Goal: Task Accomplishment & Management: Manage account settings

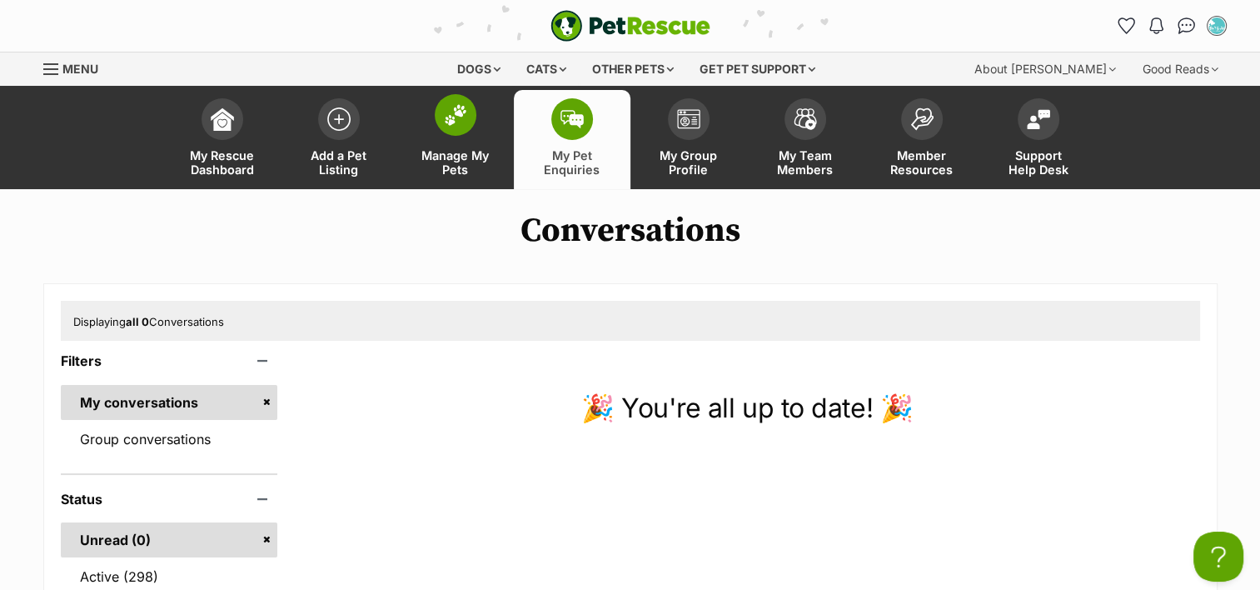
click at [433, 150] on span "Manage My Pets" at bounding box center [455, 162] width 75 height 28
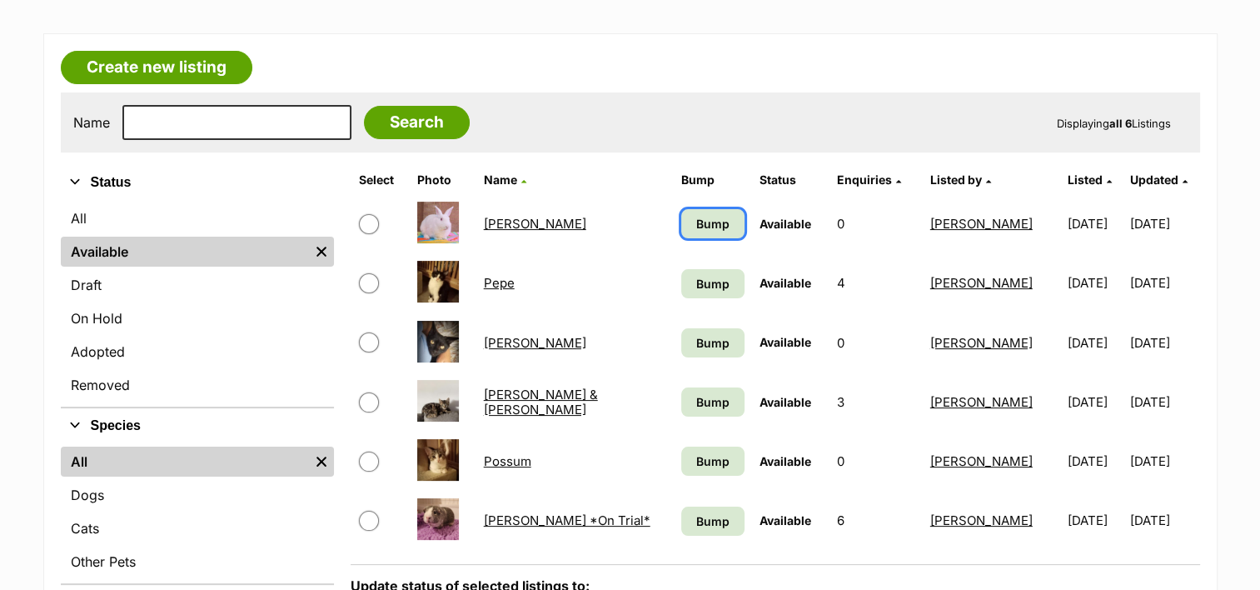
click at [700, 216] on span "Bump" at bounding box center [712, 223] width 33 height 17
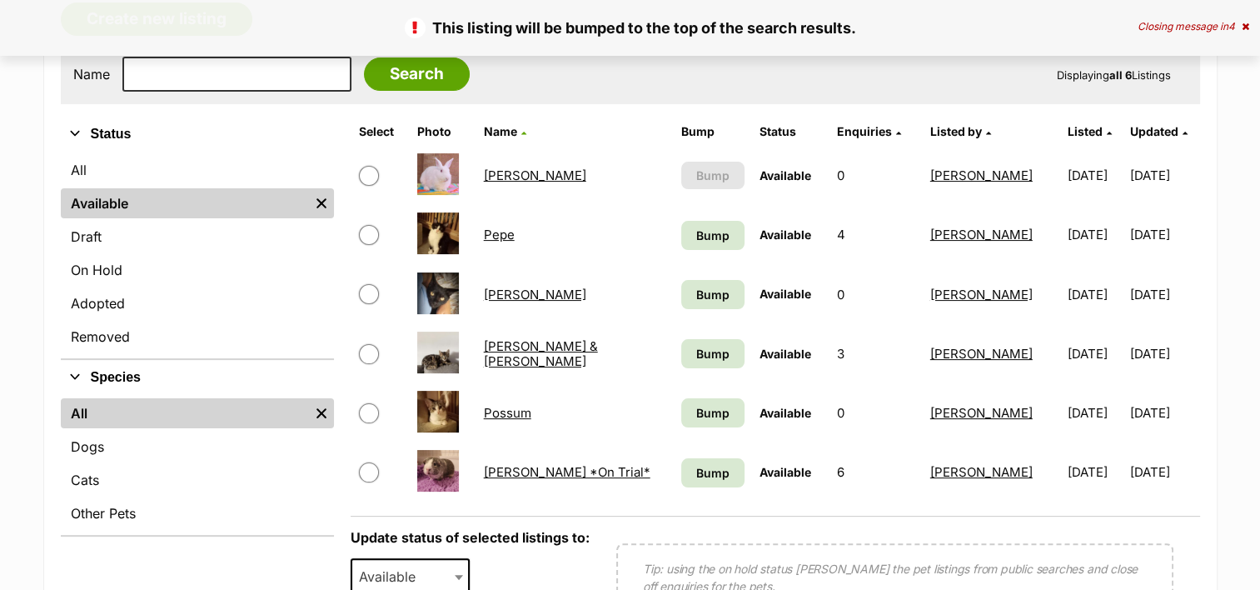
scroll to position [333, 0]
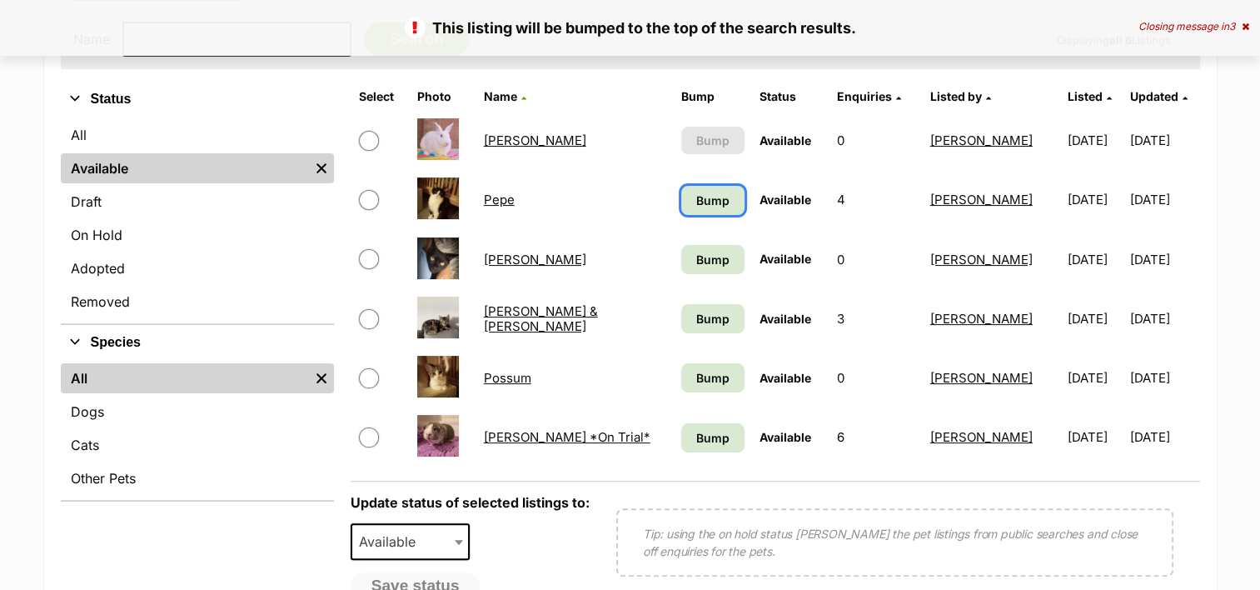
click at [681, 202] on link "Bump" at bounding box center [712, 200] width 63 height 29
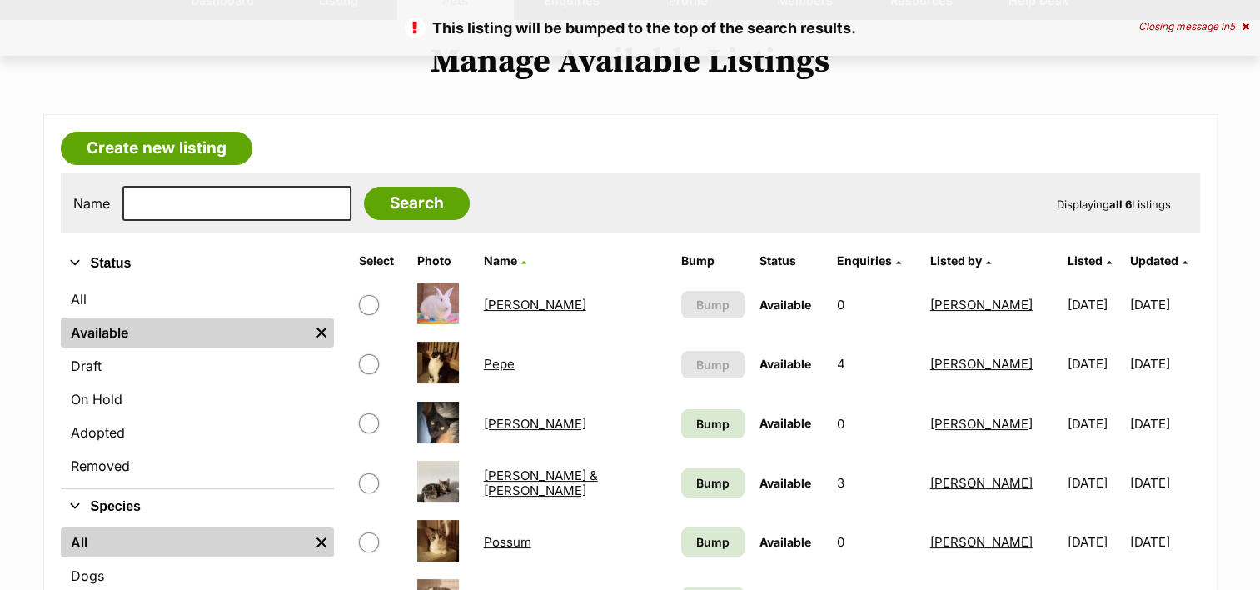
scroll to position [333, 0]
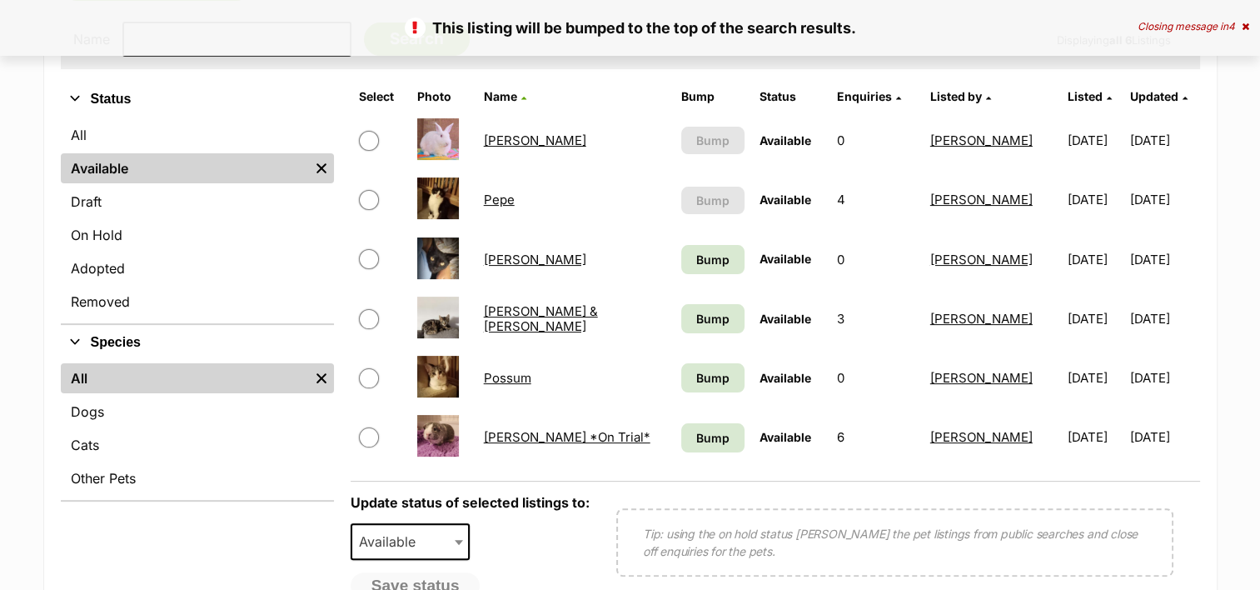
click at [694, 241] on td "Bump" at bounding box center [712, 259] width 77 height 57
click at [696, 254] on span "Bump" at bounding box center [712, 259] width 33 height 17
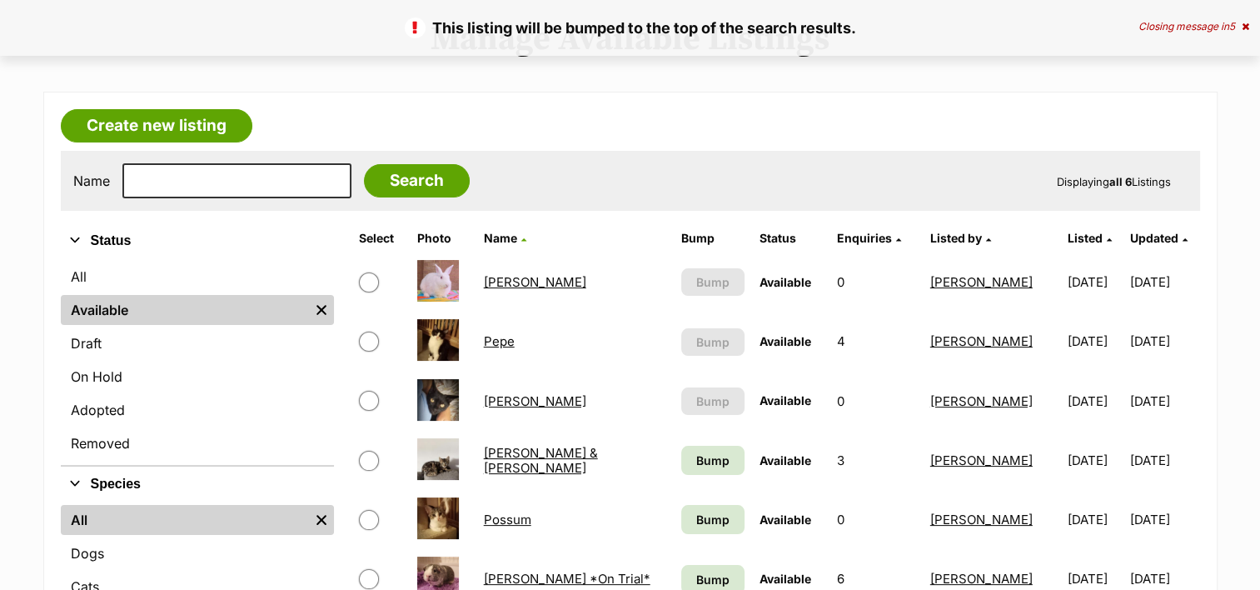
scroll to position [333, 0]
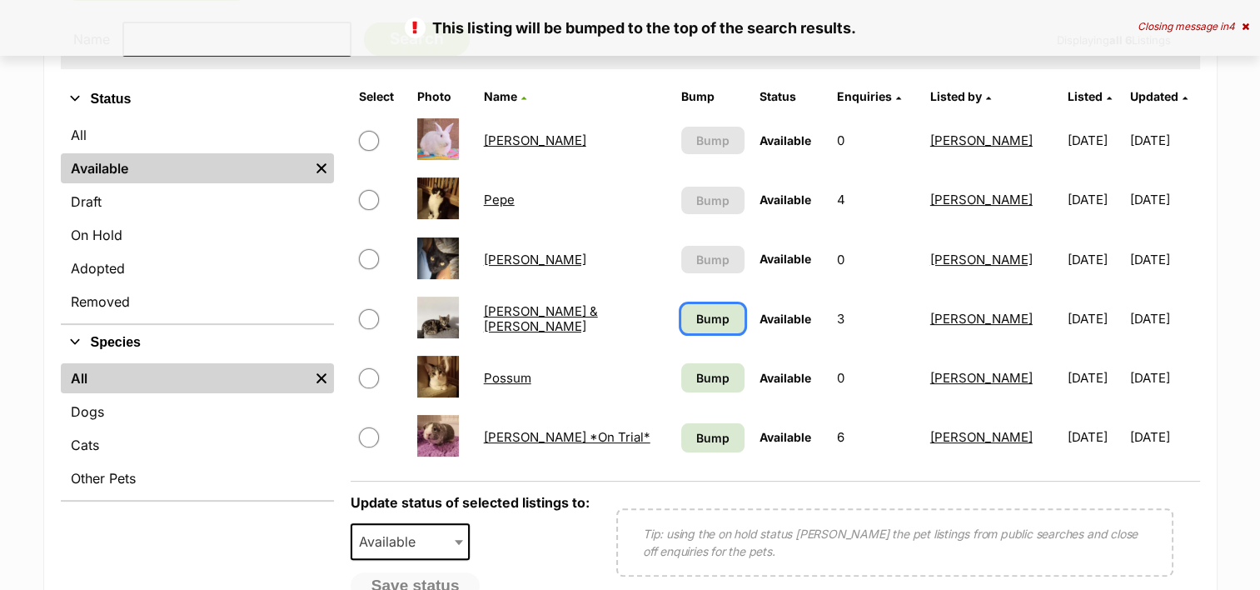
click at [706, 316] on link "Bump" at bounding box center [712, 318] width 63 height 29
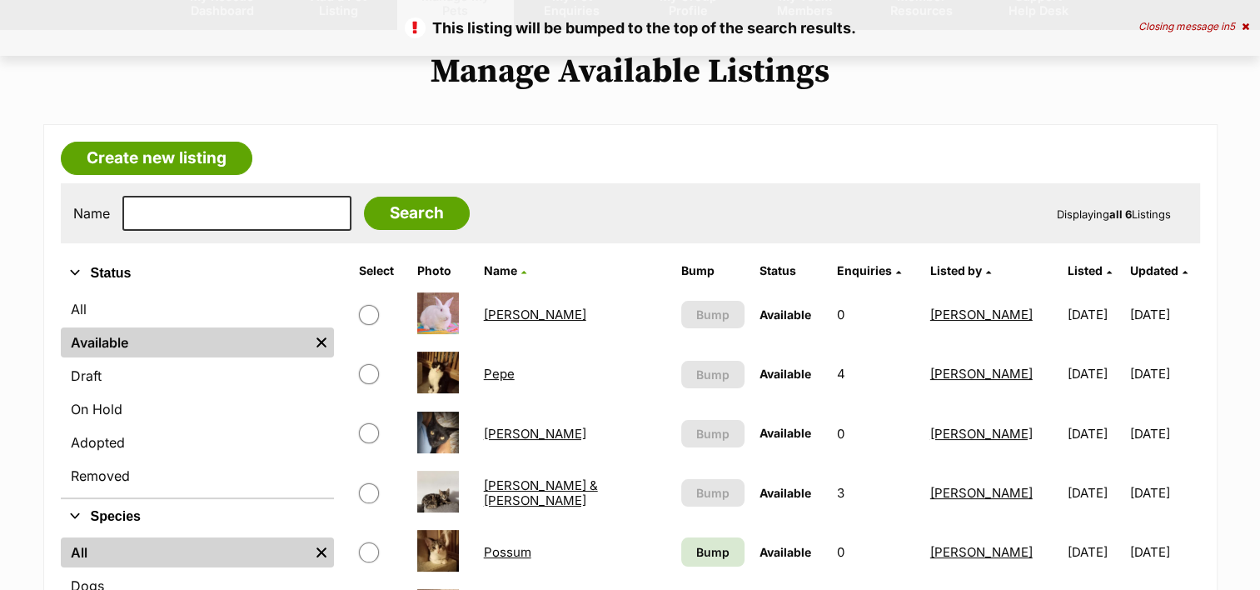
scroll to position [416, 0]
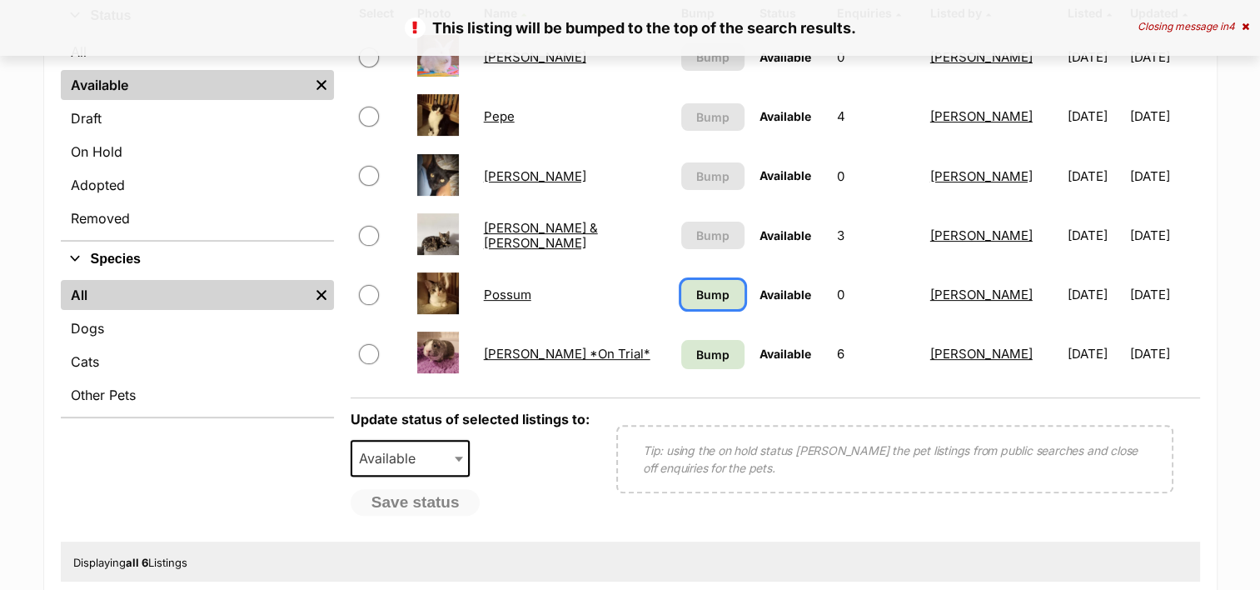
click at [696, 286] on span "Bump" at bounding box center [712, 294] width 33 height 17
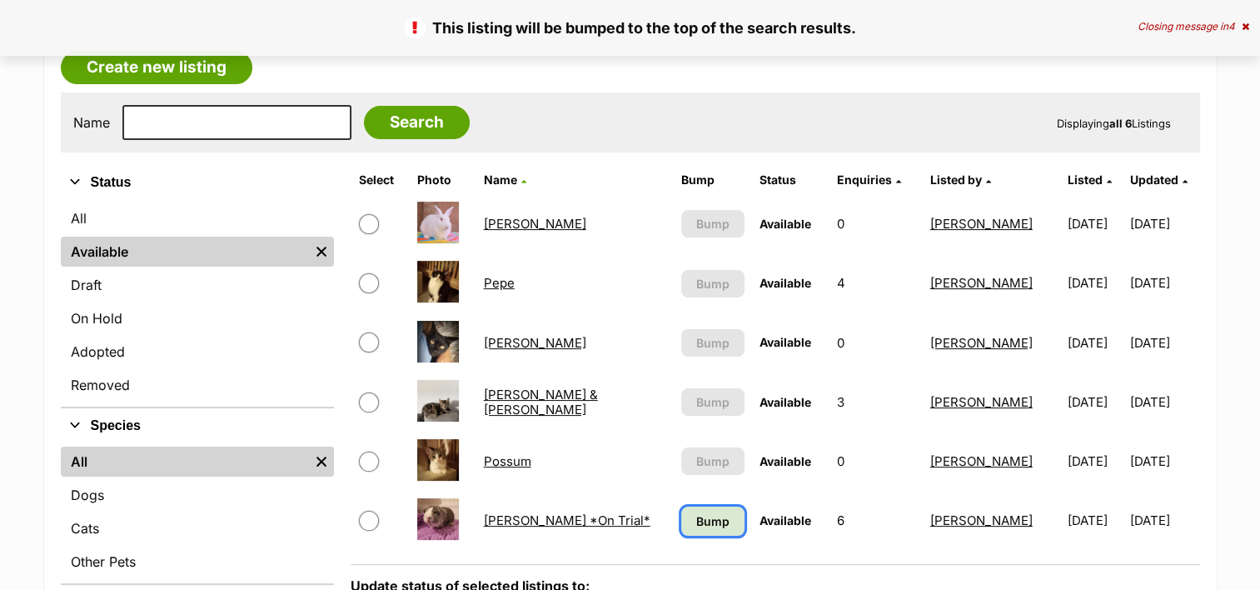
click at [700, 518] on span "Bump" at bounding box center [712, 520] width 33 height 17
